Goal: Task Accomplishment & Management: Manage account settings

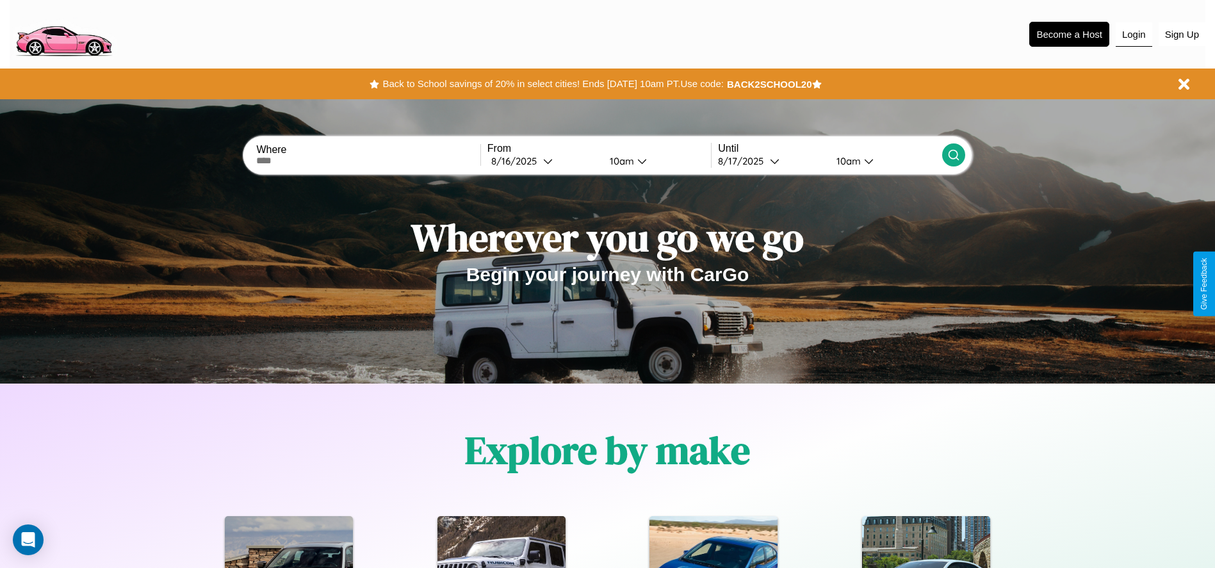
click at [1133, 34] on button "Login" at bounding box center [1133, 34] width 36 height 24
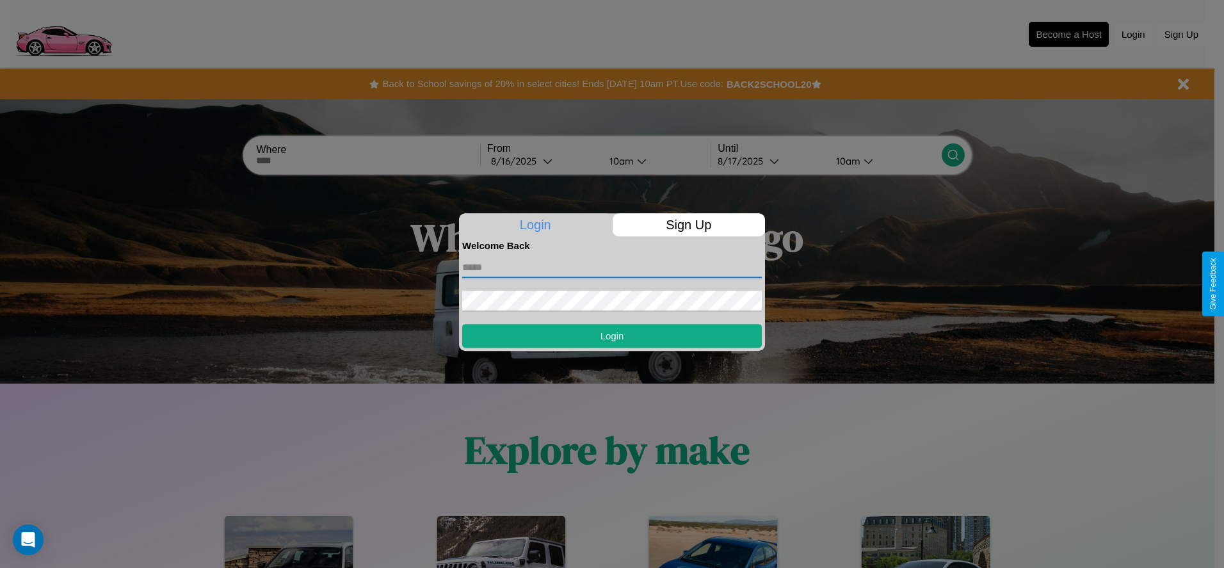
click at [612, 267] on input "text" at bounding box center [612, 267] width 300 height 20
type input "**********"
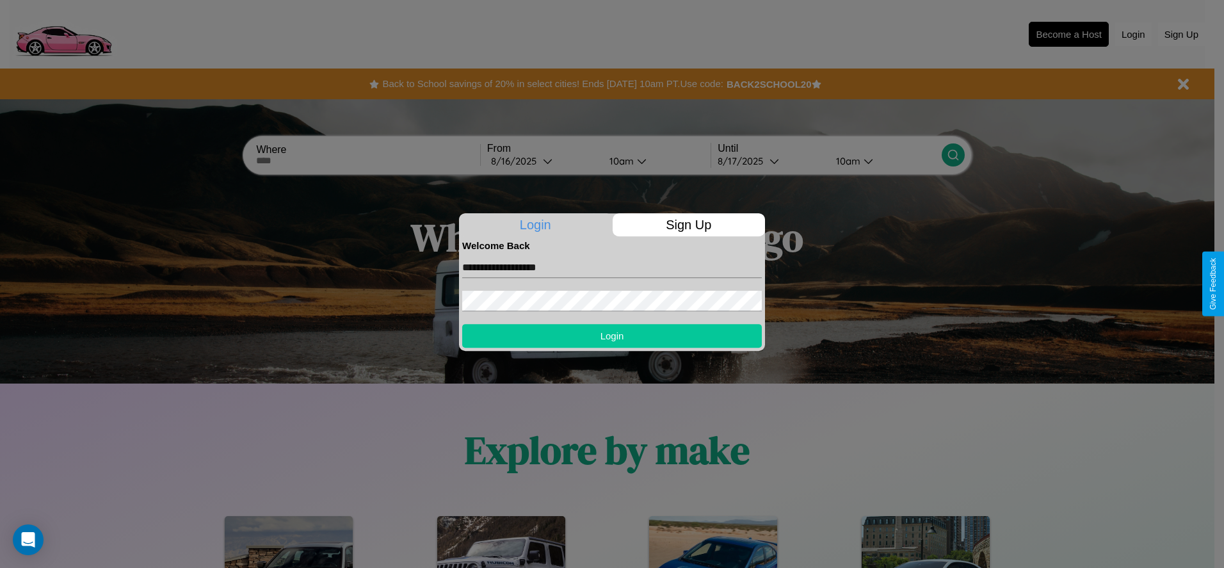
click at [612, 335] on button "Login" at bounding box center [612, 336] width 300 height 24
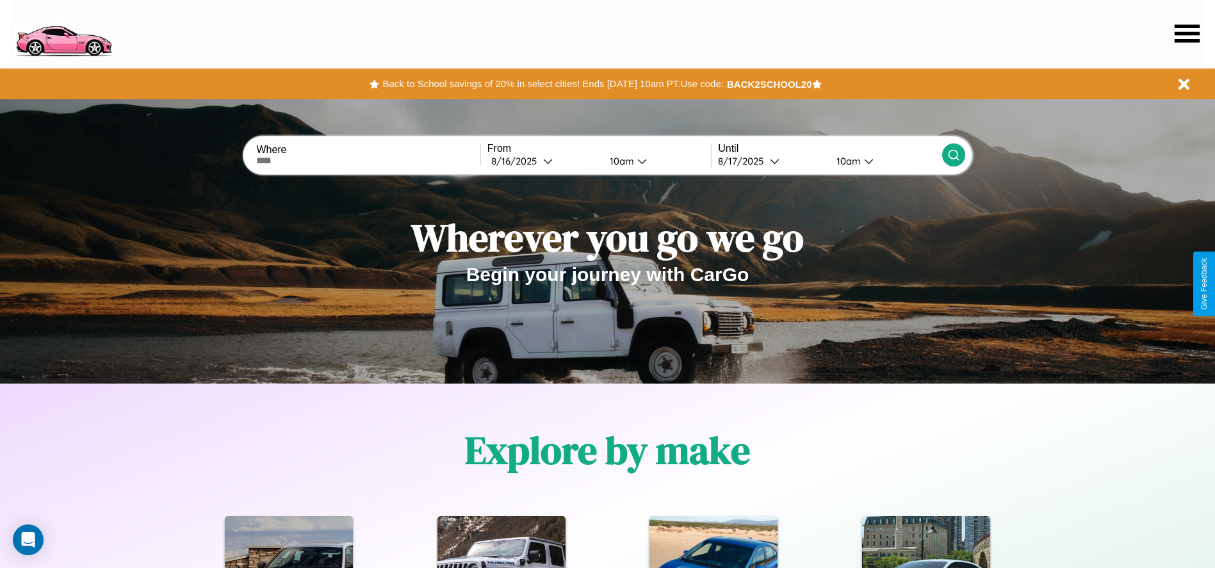
click at [1186, 33] on icon at bounding box center [1186, 33] width 25 height 18
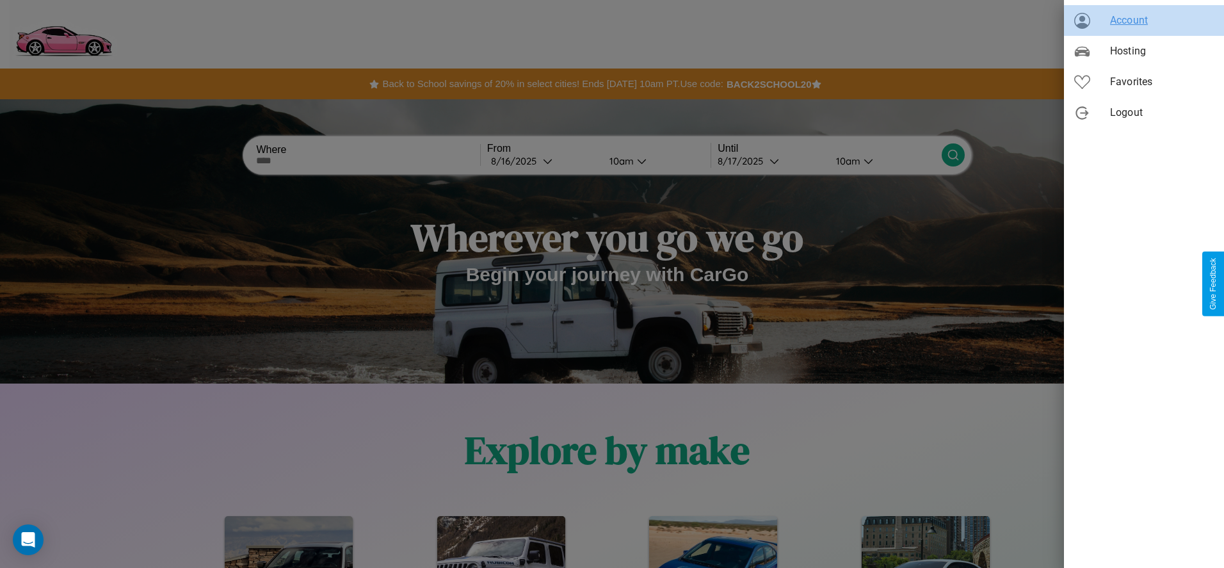
click at [1144, 20] on span "Account" at bounding box center [1162, 20] width 104 height 15
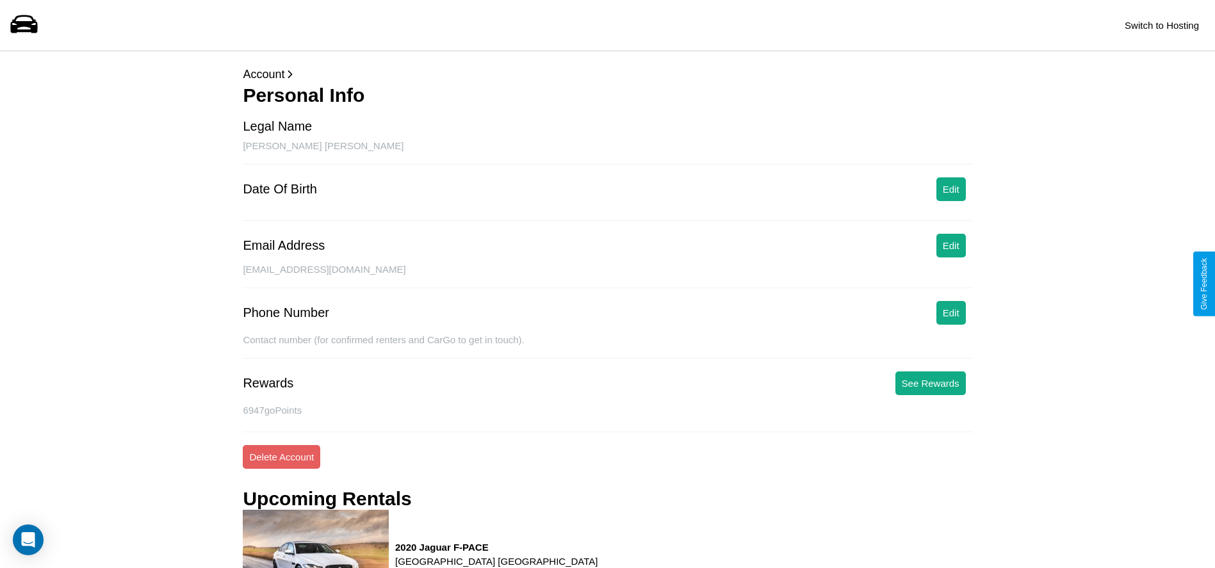
scroll to position [264, 0]
